Goal: Navigation & Orientation: Find specific page/section

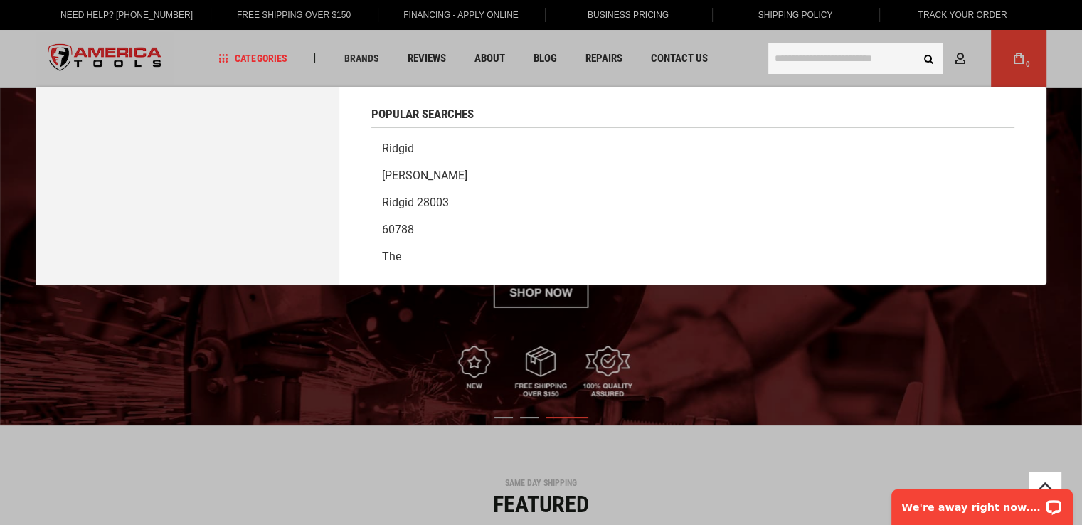
scroll to position [361, 0]
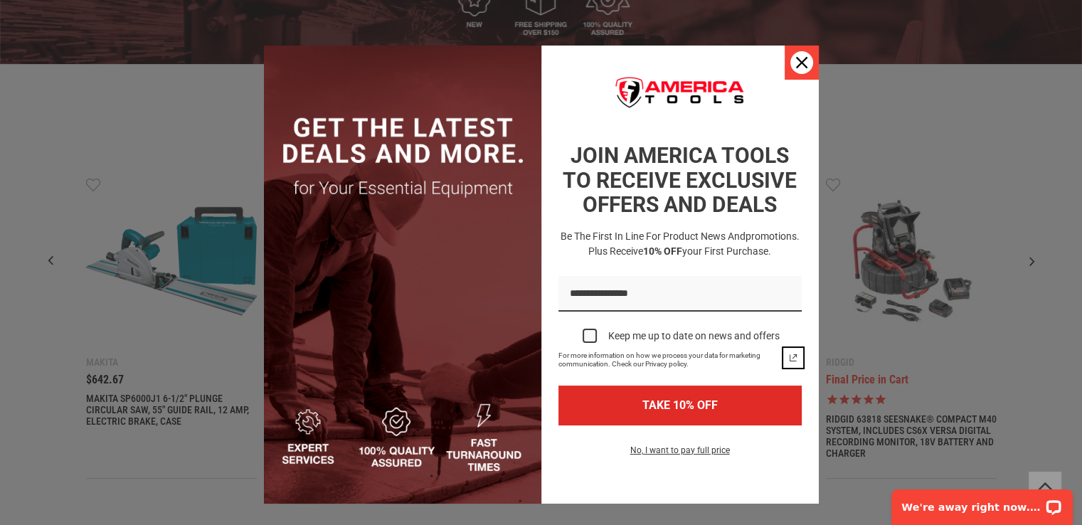
click at [796, 67] on icon "close icon" at bounding box center [801, 62] width 11 height 11
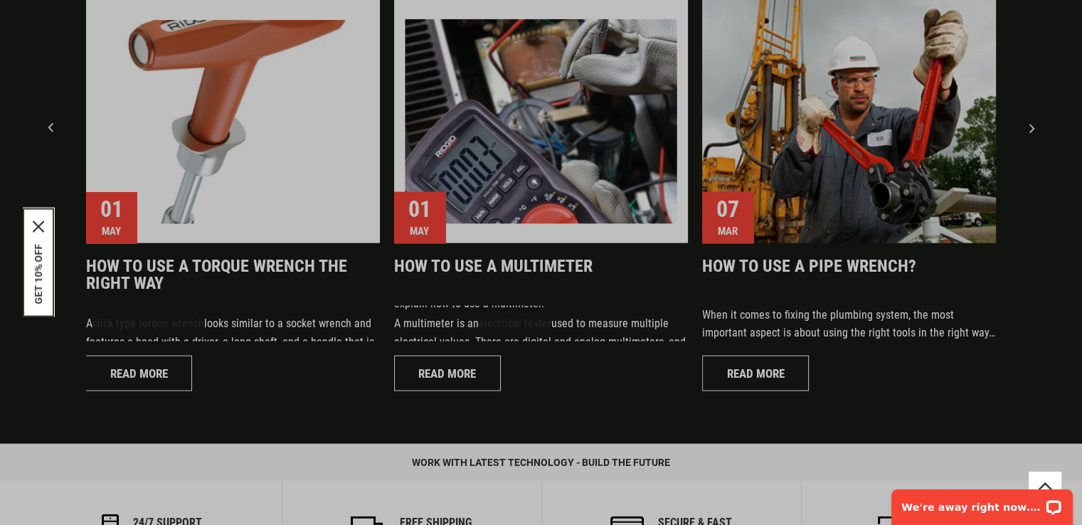
scroll to position [0, 0]
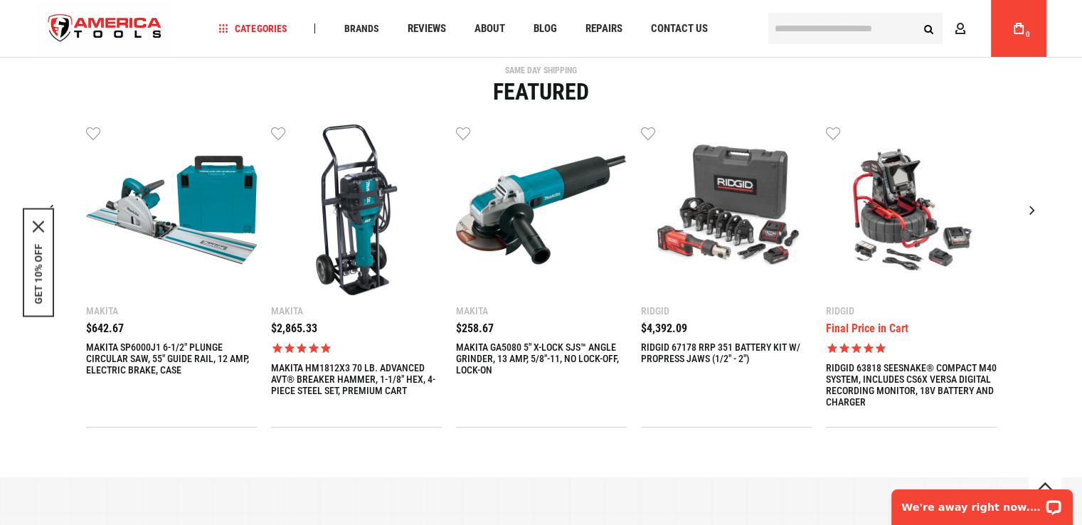
scroll to position [569, 0]
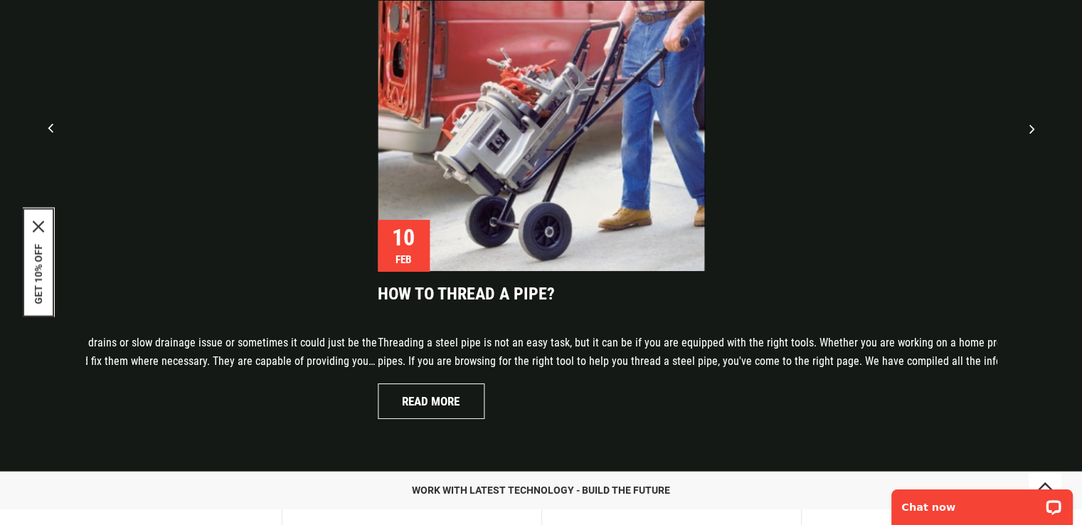
scroll to position [3453, 0]
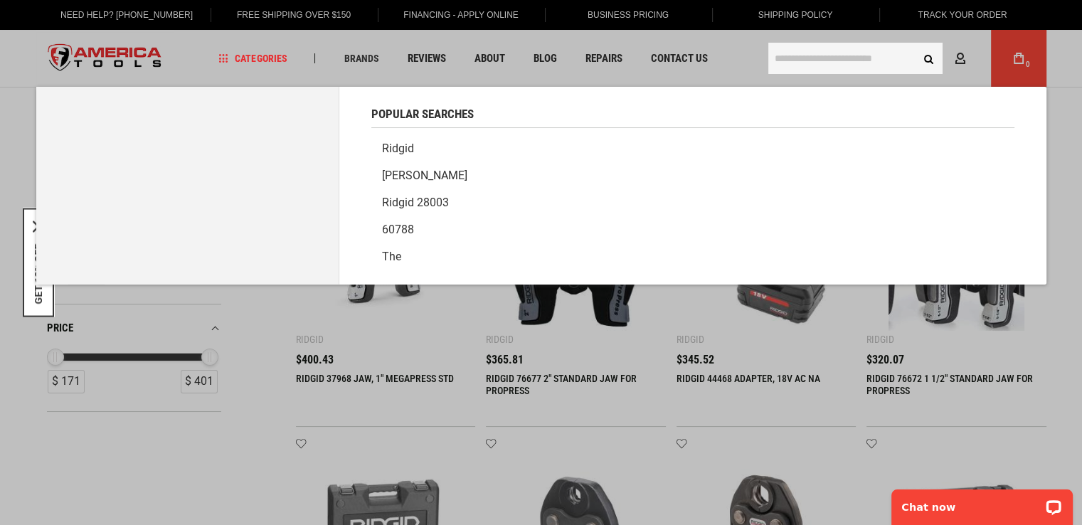
scroll to position [97, 0]
